Goal: Task Accomplishment & Management: Use online tool/utility

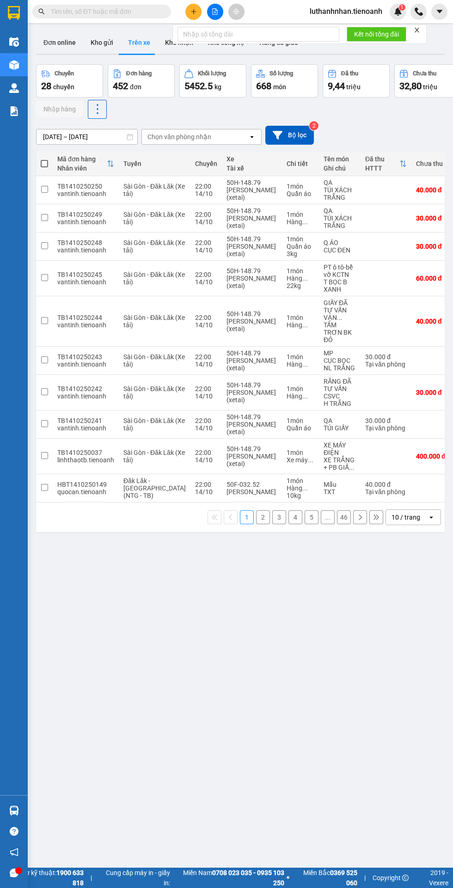
click at [230, 139] on div "Chọn văn phòng nhận" at bounding box center [195, 136] width 106 height 15
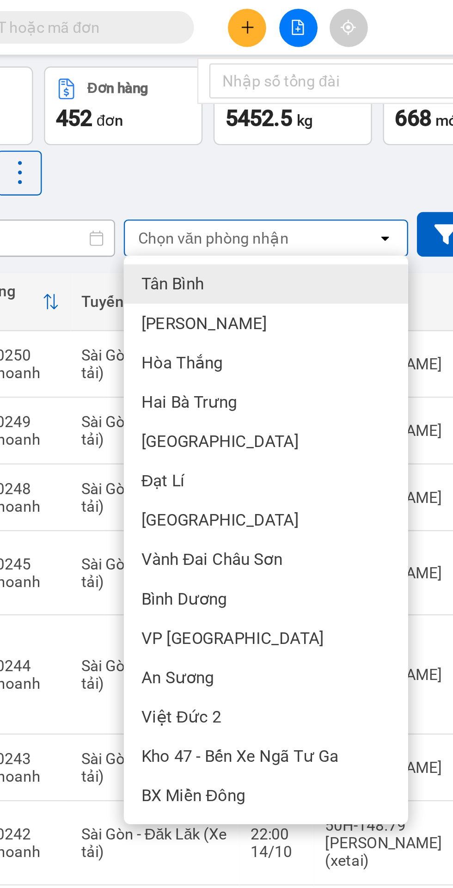
scroll to position [53, 0]
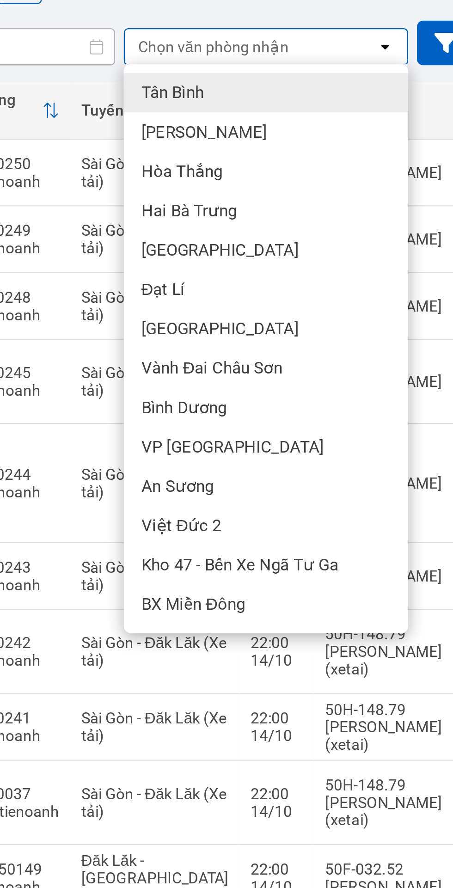
click at [178, 237] on span "Bình Dương" at bounding box center [167, 236] width 36 height 9
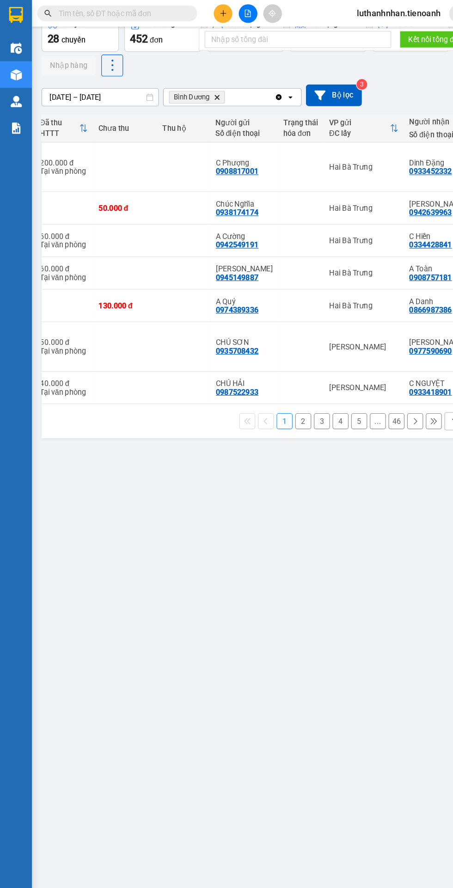
scroll to position [0, 346]
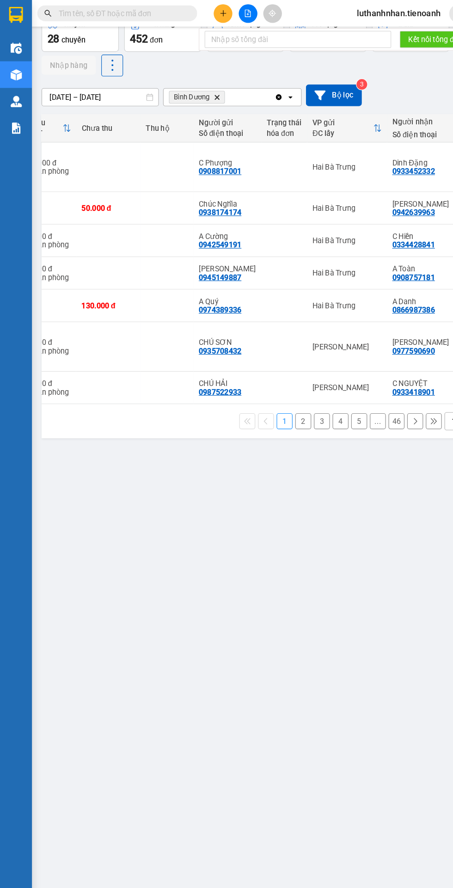
click at [231, 144] on div at bounding box center [246, 144] width 31 height 7
checkbox input "true"
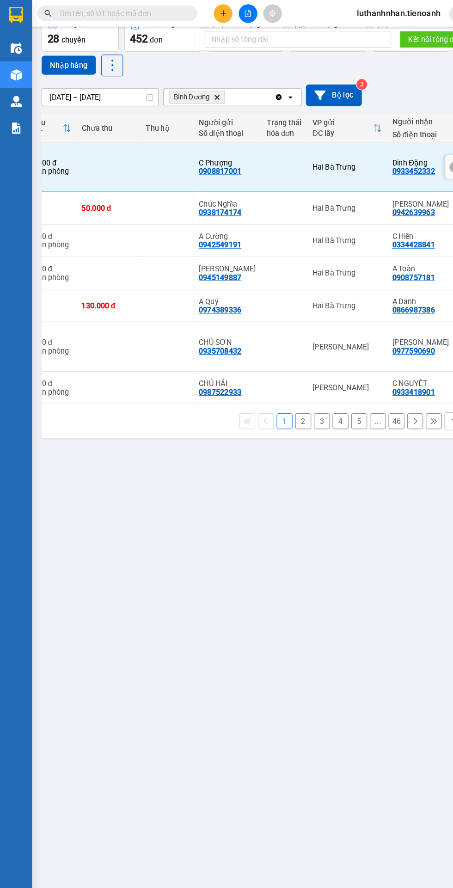
click at [231, 178] on div at bounding box center [246, 180] width 31 height 7
checkbox input "true"
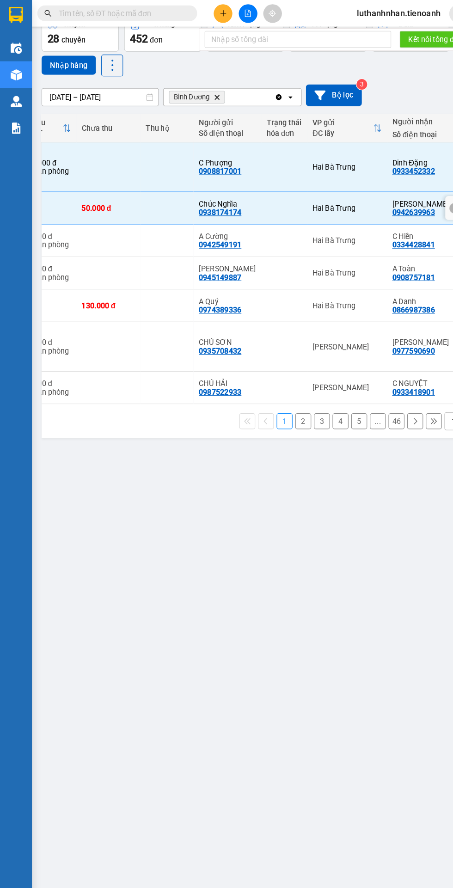
click at [231, 208] on div at bounding box center [246, 208] width 31 height 7
checkbox input "true"
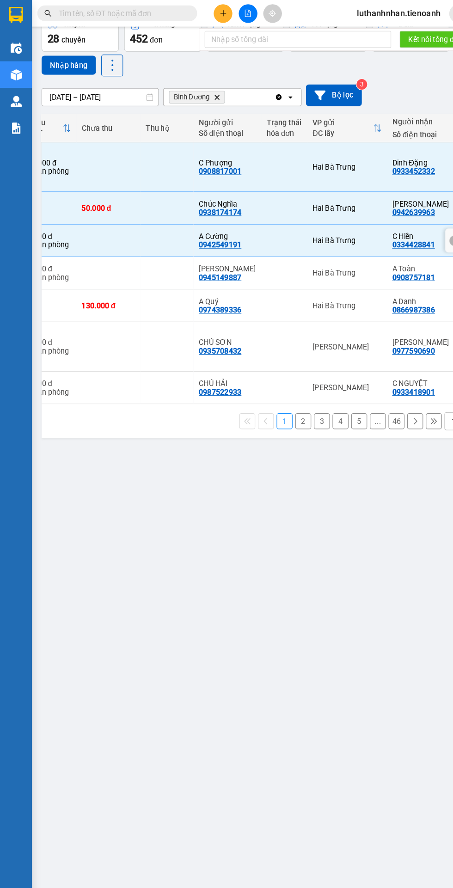
click at [226, 241] on td at bounding box center [246, 237] width 40 height 28
checkbox input "true"
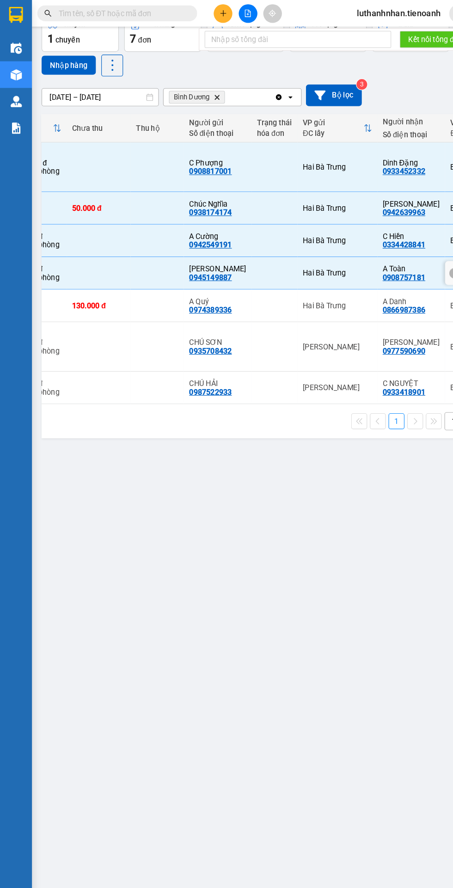
scroll to position [0, 354]
click at [280, 260] on td "Hai Bà Trưng" at bounding box center [292, 265] width 69 height 28
checkbox input "true"
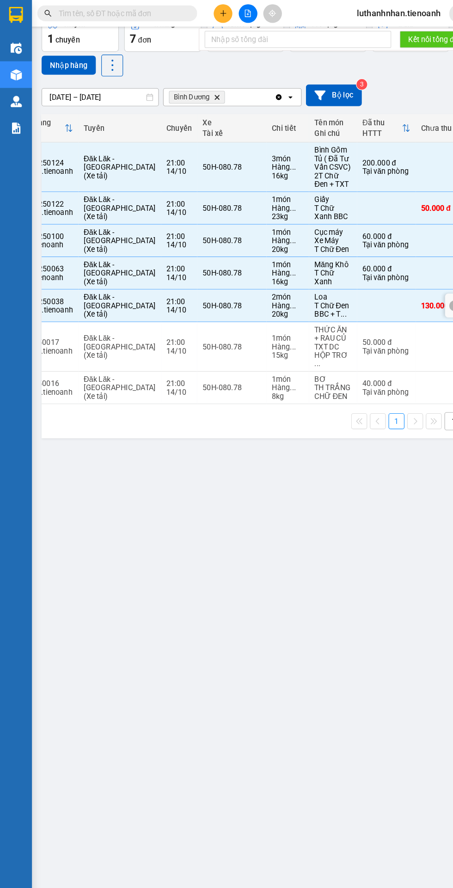
scroll to position [0, 45]
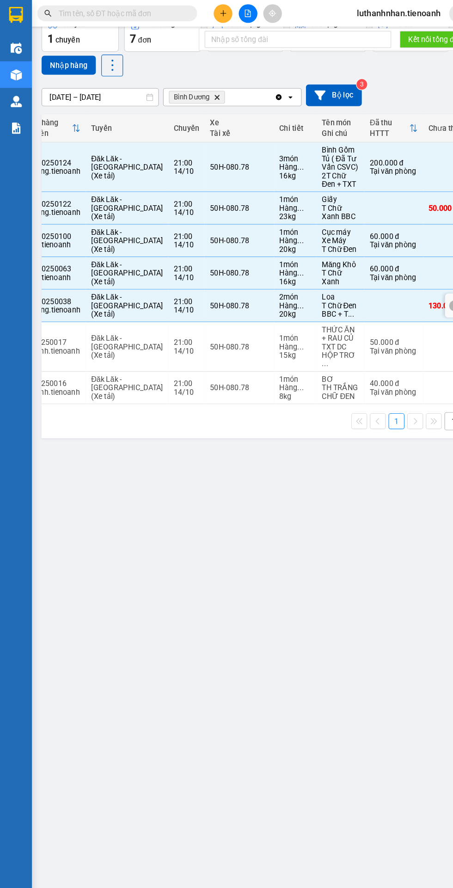
click at [367, 298] on td at bounding box center [394, 300] width 55 height 43
checkbox input "true"
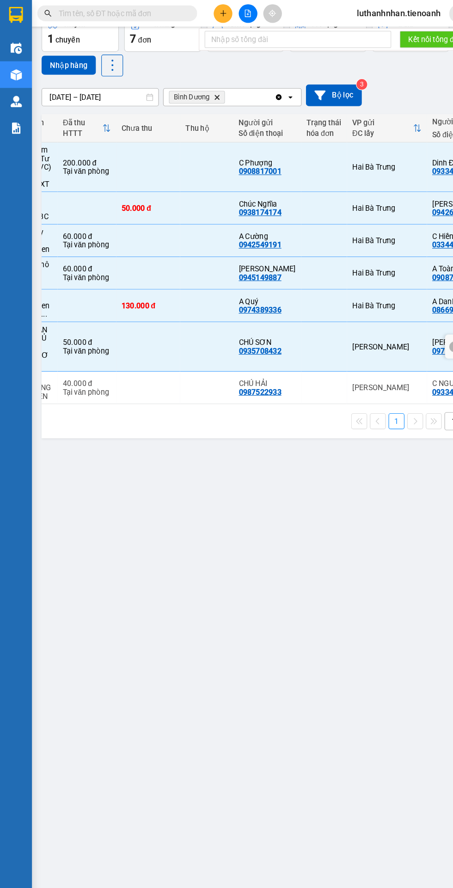
scroll to position [0, 354]
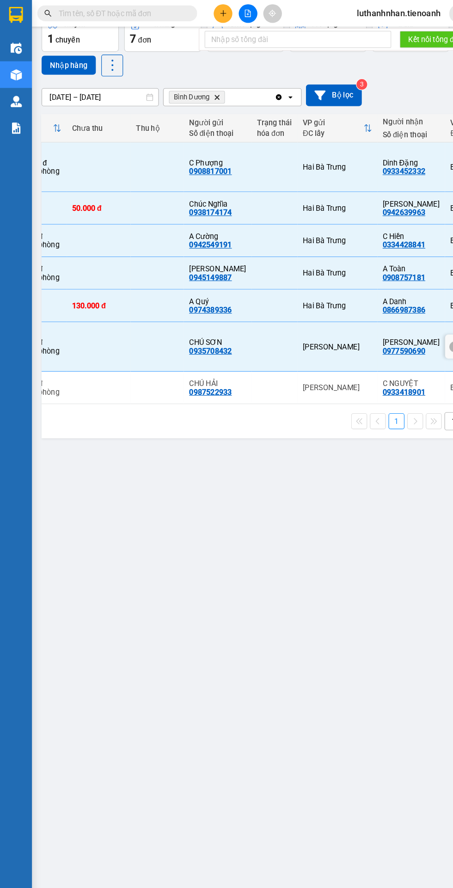
click at [218, 322] on td at bounding box center [238, 336] width 40 height 28
checkbox input "true"
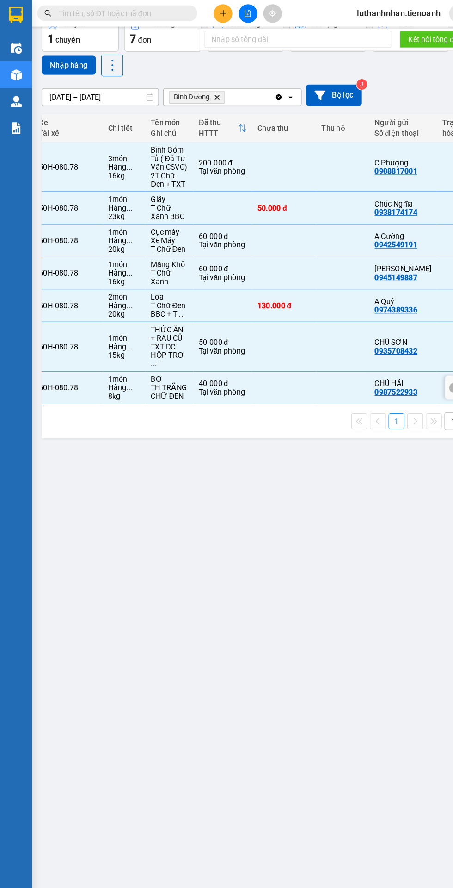
scroll to position [0, 194]
click at [54, 56] on button "Nhập hàng" at bounding box center [59, 56] width 47 height 17
checkbox input "false"
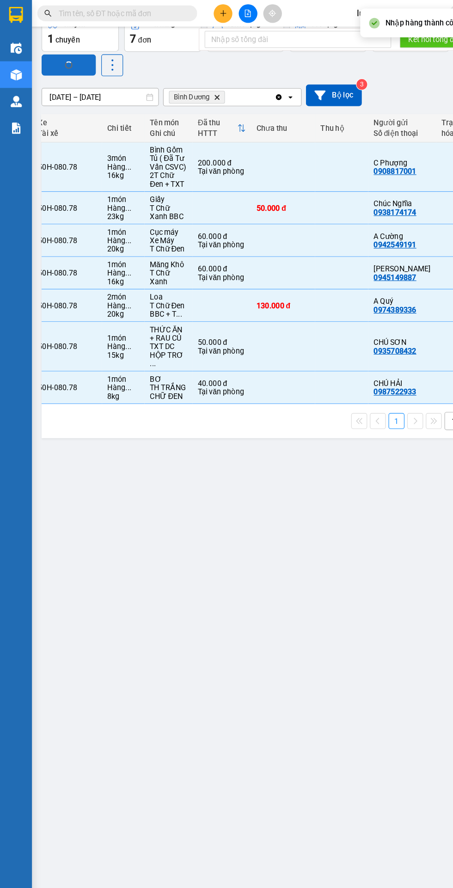
checkbox input "false"
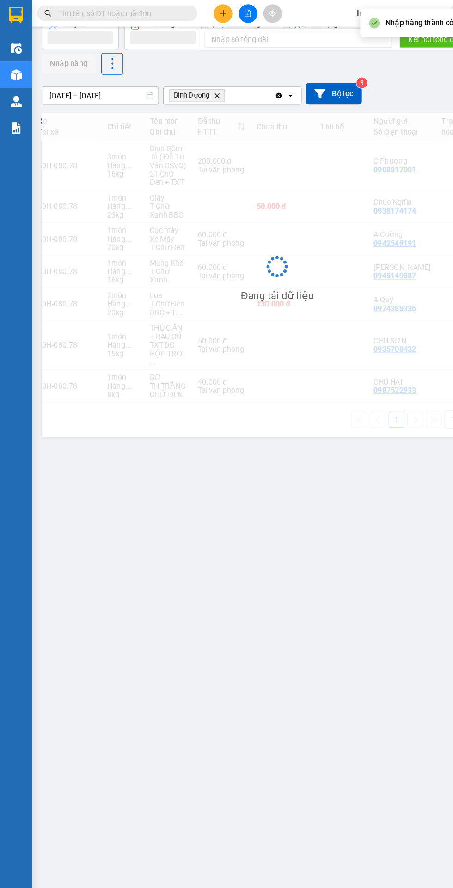
scroll to position [0, 153]
